Goal: Check status: Check status

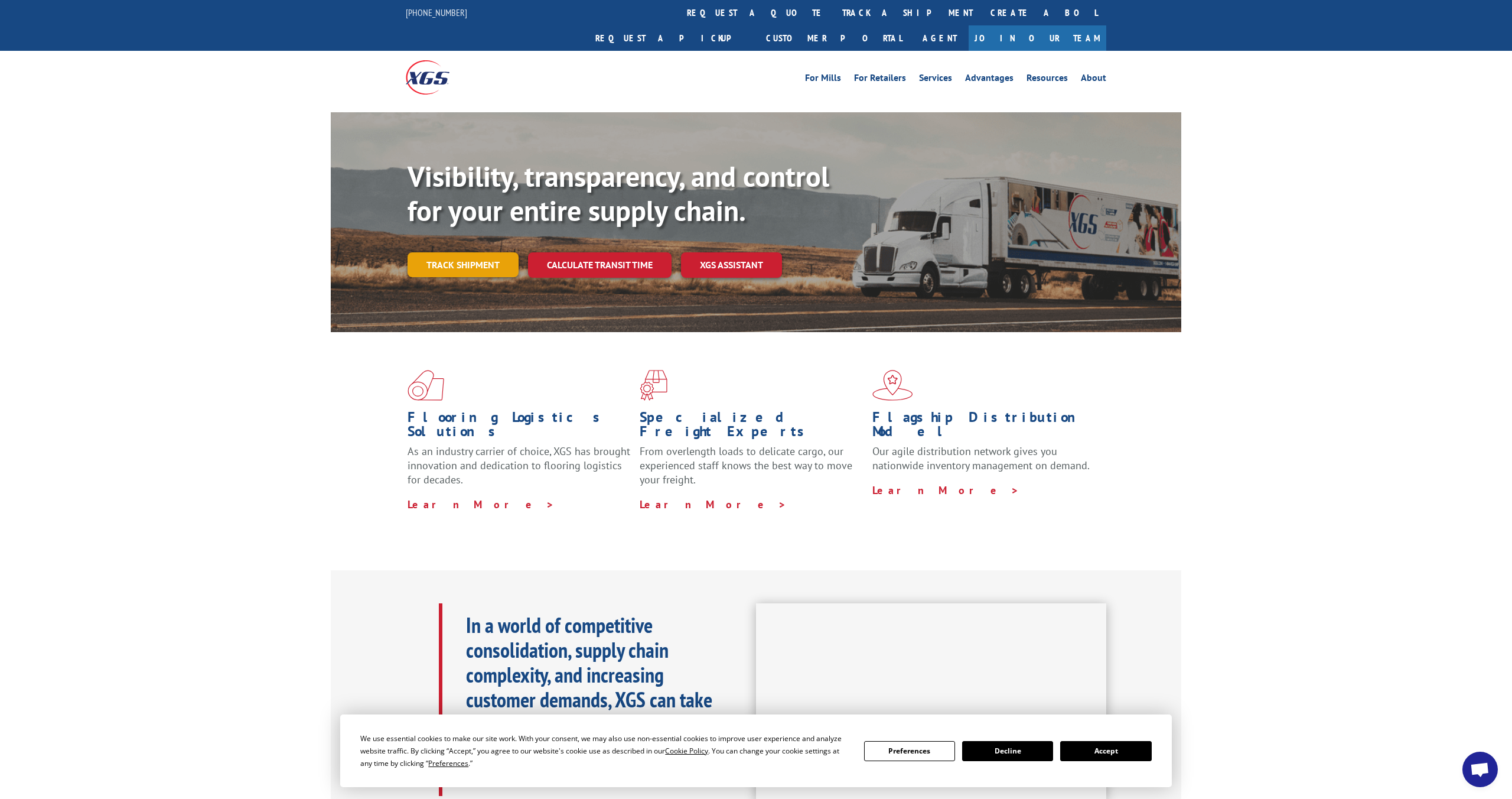
click at [498, 253] on link "Track shipment" at bounding box center [463, 265] width 111 height 25
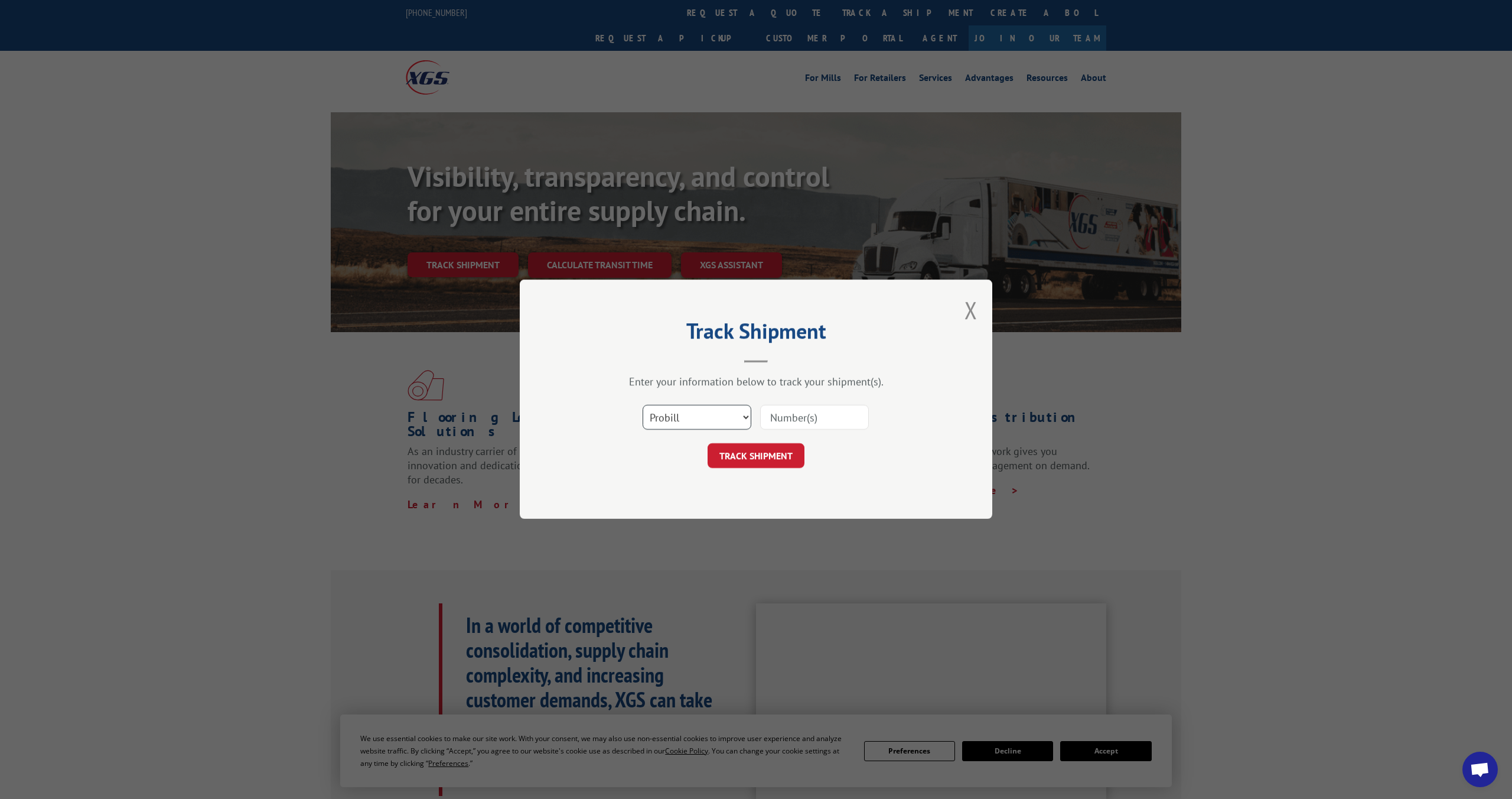
click at [734, 415] on select "Select category... Probill BOL PO" at bounding box center [696, 417] width 108 height 25
select select "bol"
click at [643, 405] on select "Select category... Probill BOL PO" at bounding box center [696, 417] width 108 height 25
click at [795, 415] on input at bounding box center [814, 417] width 108 height 25
paste input "2564667"
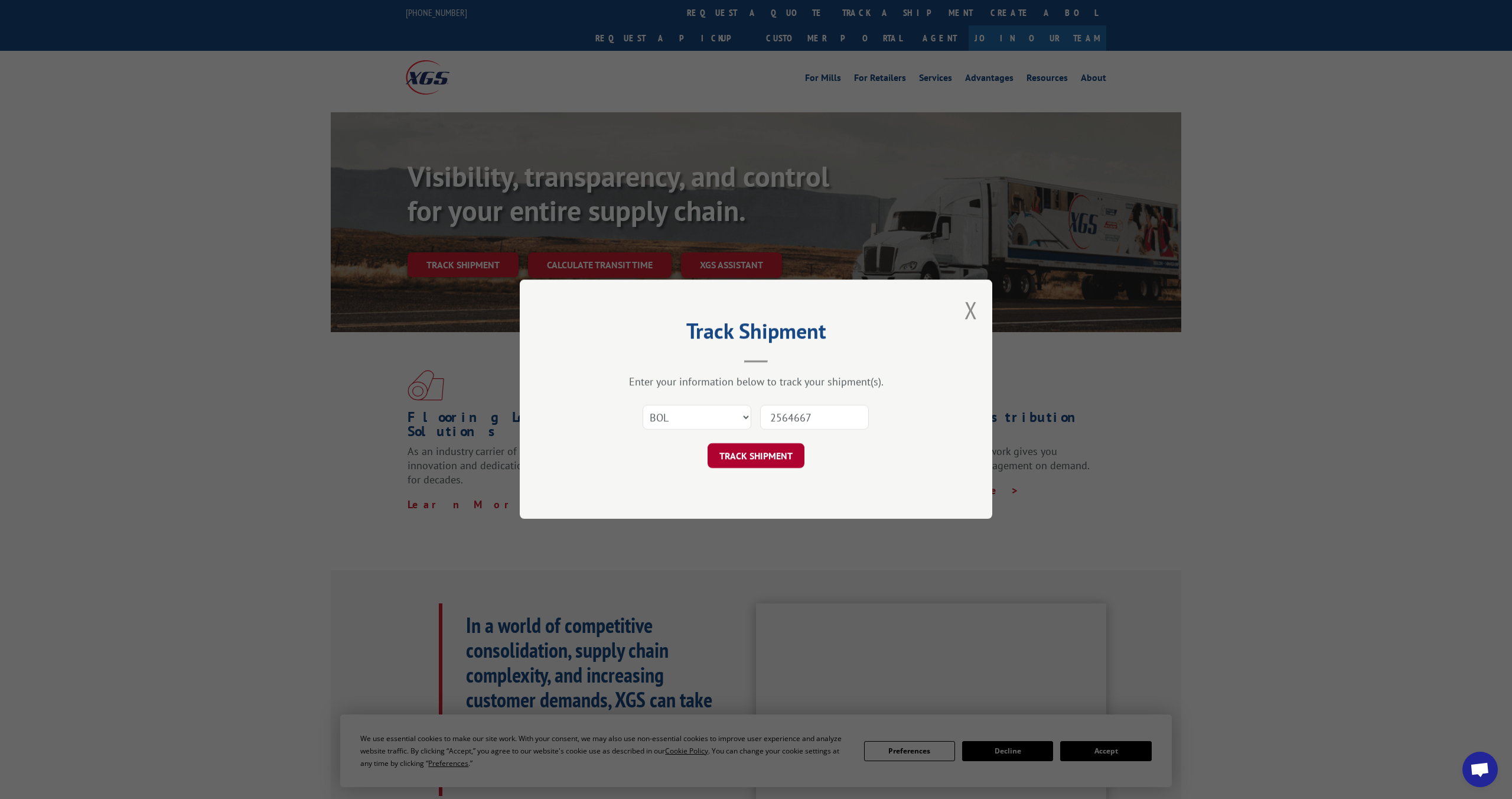
type input "2564667"
click at [782, 452] on button "TRACK SHIPMENT" at bounding box center [756, 456] width 97 height 25
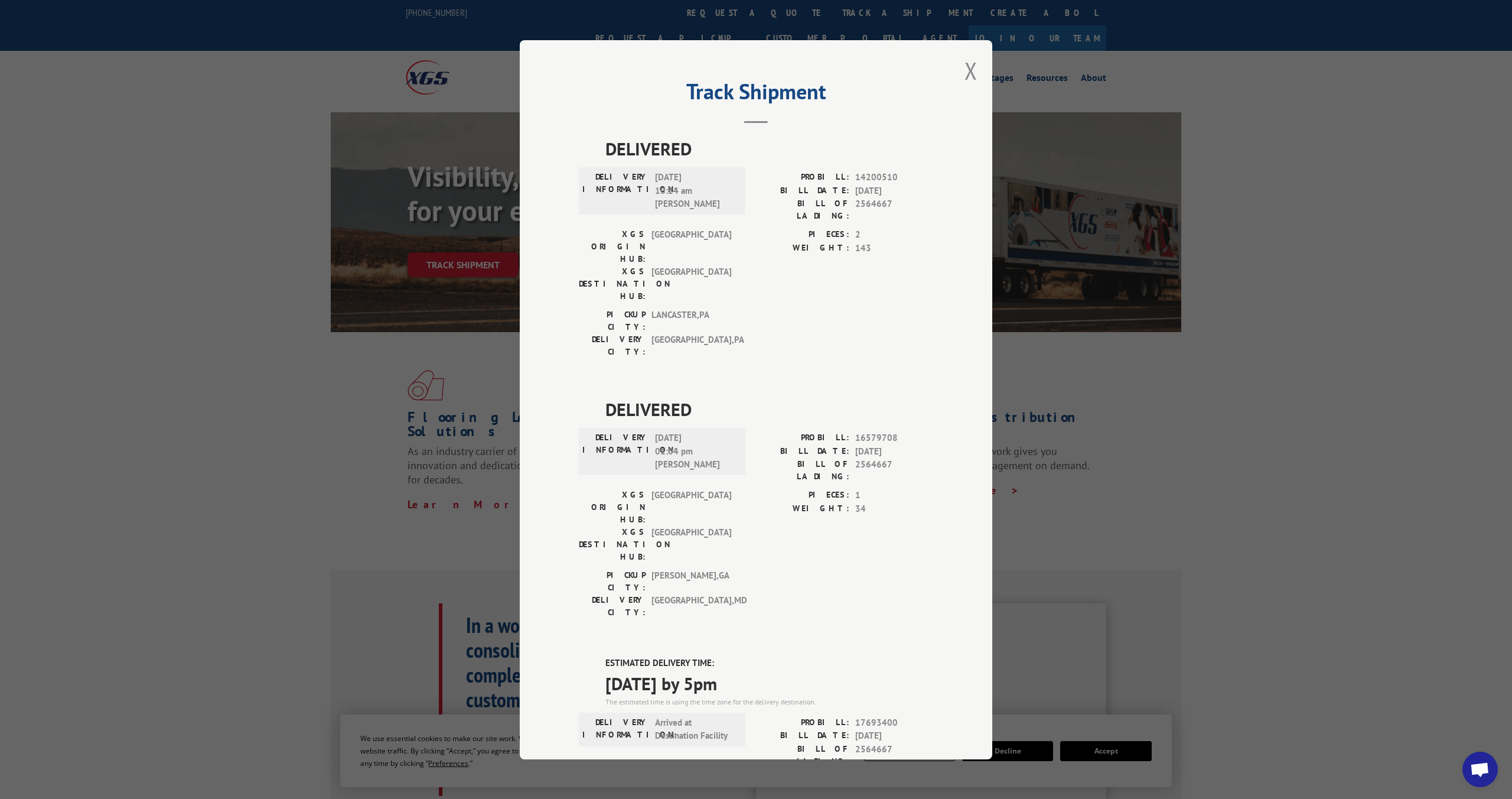
scroll to position [212, 0]
